Goal: Task Accomplishment & Management: Use online tool/utility

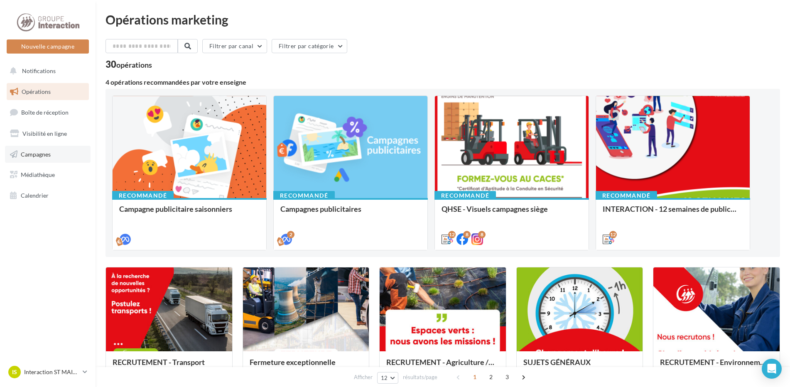
click at [39, 152] on span "Campagnes" at bounding box center [36, 153] width 30 height 7
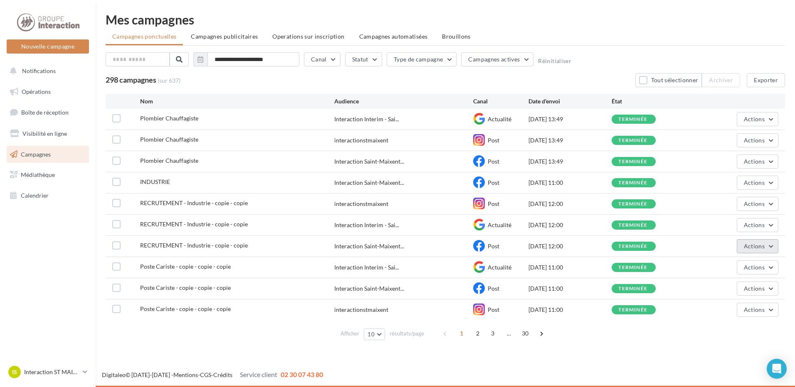
click at [760, 247] on span "Actions" at bounding box center [754, 246] width 21 height 7
click at [720, 312] on button "Dupliquer" at bounding box center [736, 309] width 83 height 22
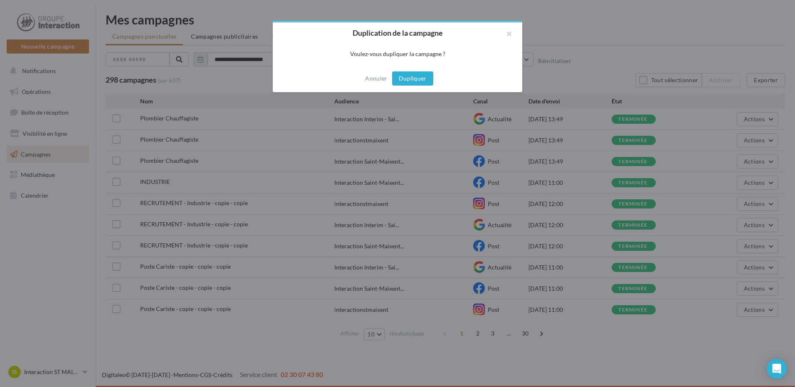
click at [414, 75] on button "Dupliquer" at bounding box center [412, 78] width 41 height 14
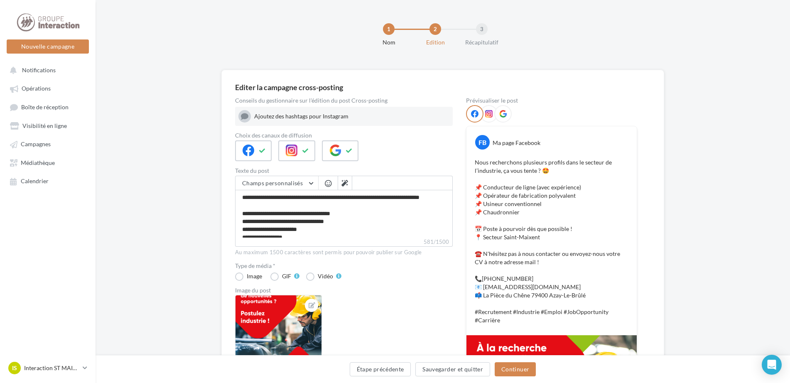
scroll to position [83, 0]
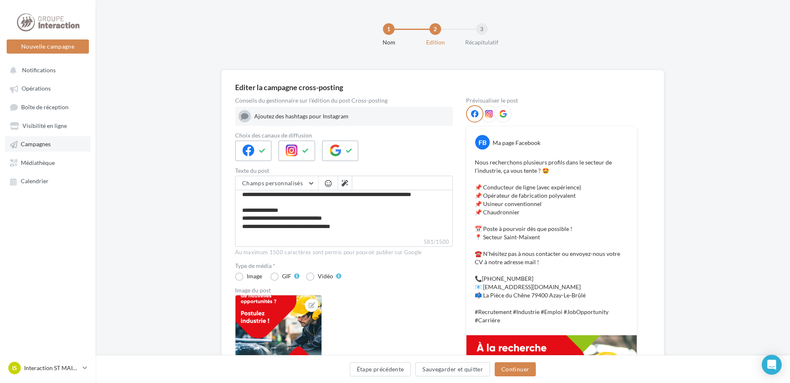
click at [34, 144] on span "Campagnes" at bounding box center [36, 144] width 30 height 7
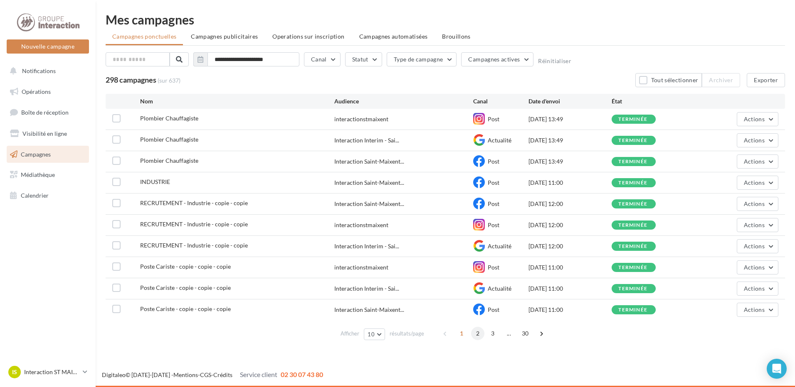
click at [477, 330] on span "2" at bounding box center [477, 333] width 13 height 13
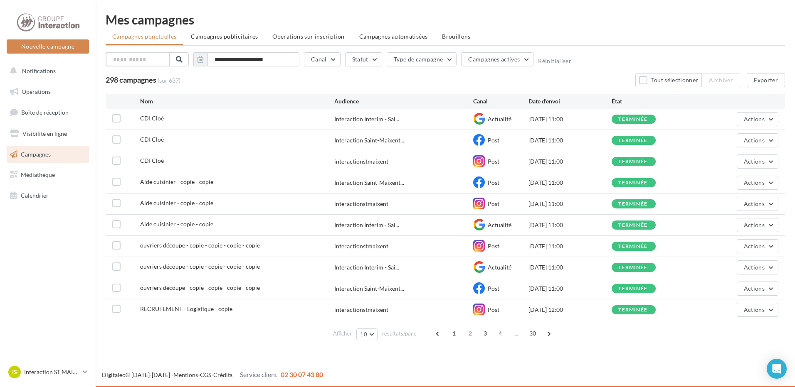
drag, startPoint x: 137, startPoint y: 59, endPoint x: 151, endPoint y: 57, distance: 14.7
click at [147, 57] on input "text" at bounding box center [138, 59] width 64 height 14
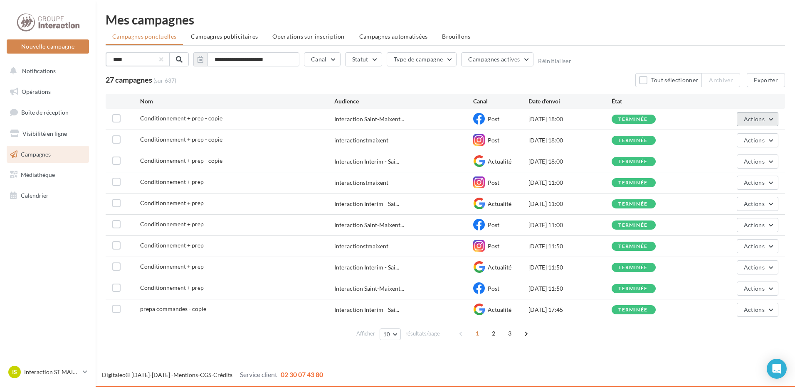
type input "****"
click at [765, 120] on button "Actions" at bounding box center [757, 119] width 42 height 14
click at [715, 187] on button "Dupliquer" at bounding box center [736, 182] width 83 height 22
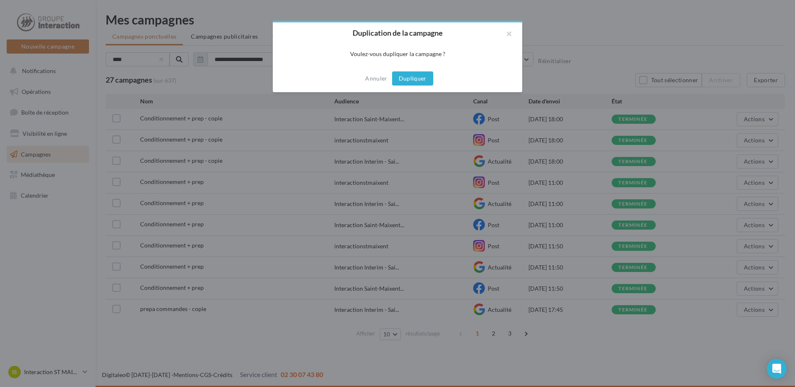
click at [413, 75] on button "Dupliquer" at bounding box center [412, 78] width 41 height 14
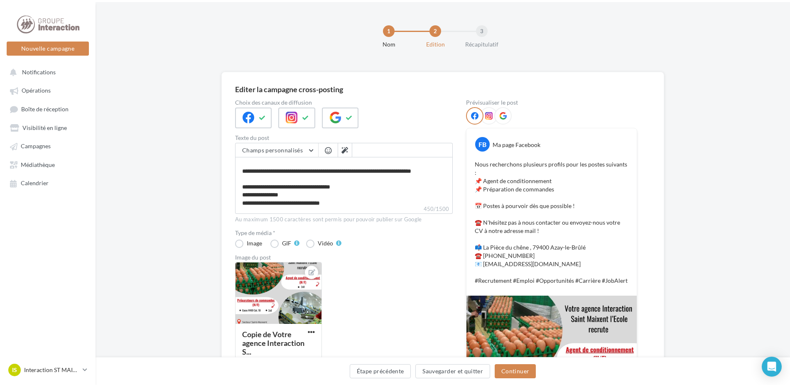
scroll to position [71, 0]
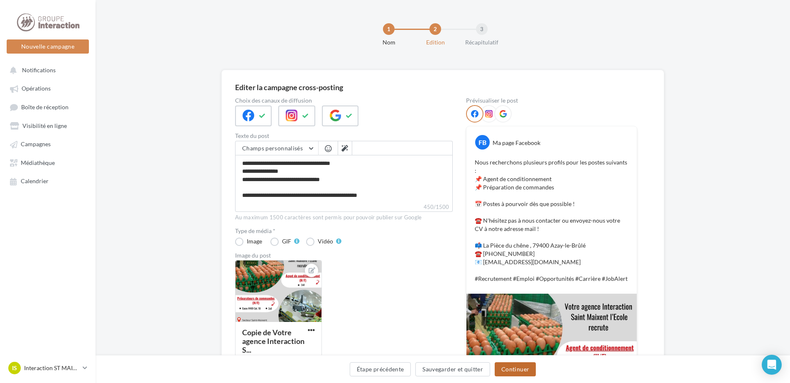
click at [511, 368] on button "Continuer" at bounding box center [515, 369] width 41 height 14
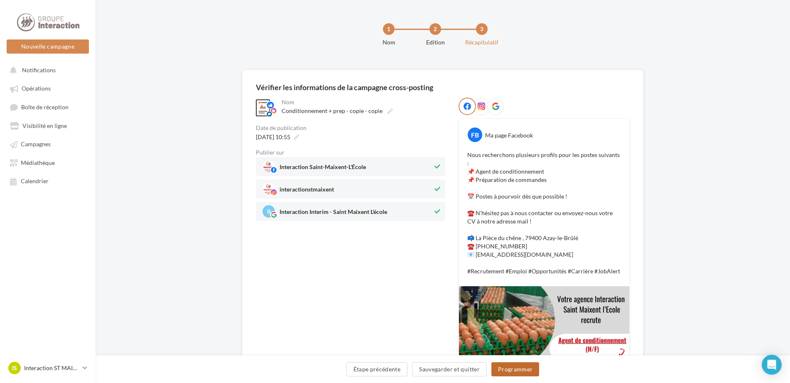
click at [512, 373] on button "Programmer" at bounding box center [516, 369] width 48 height 14
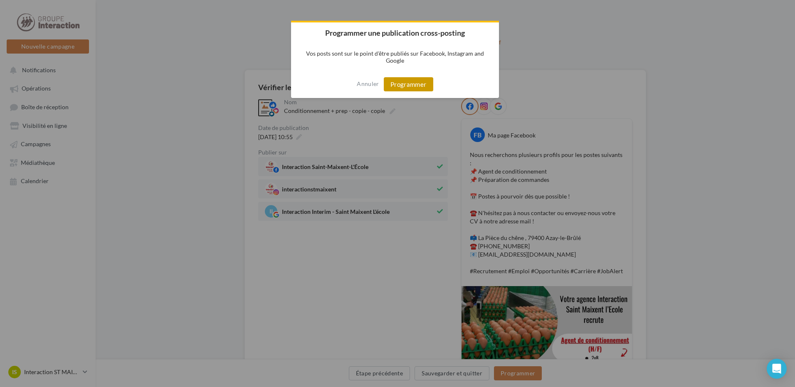
click at [416, 84] on button "Programmer" at bounding box center [408, 84] width 49 height 14
